Goal: Navigation & Orientation: Find specific page/section

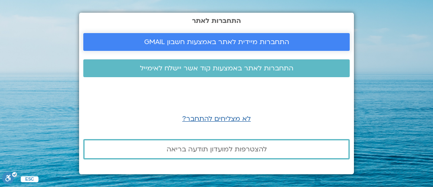
click at [198, 44] on span "התחברות מיידית לאתר באמצעות חשבון GMAIL" at bounding box center [216, 42] width 145 height 8
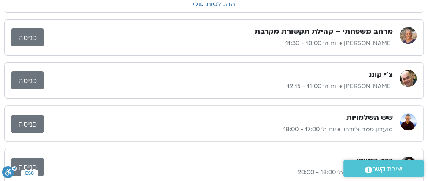
scroll to position [135, 0]
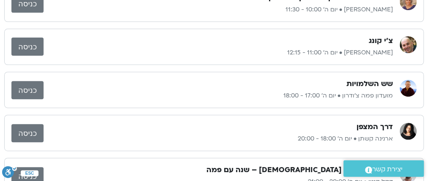
click at [31, 44] on link "כניסה" at bounding box center [27, 47] width 32 height 18
